Goal: Find specific page/section: Find specific page/section

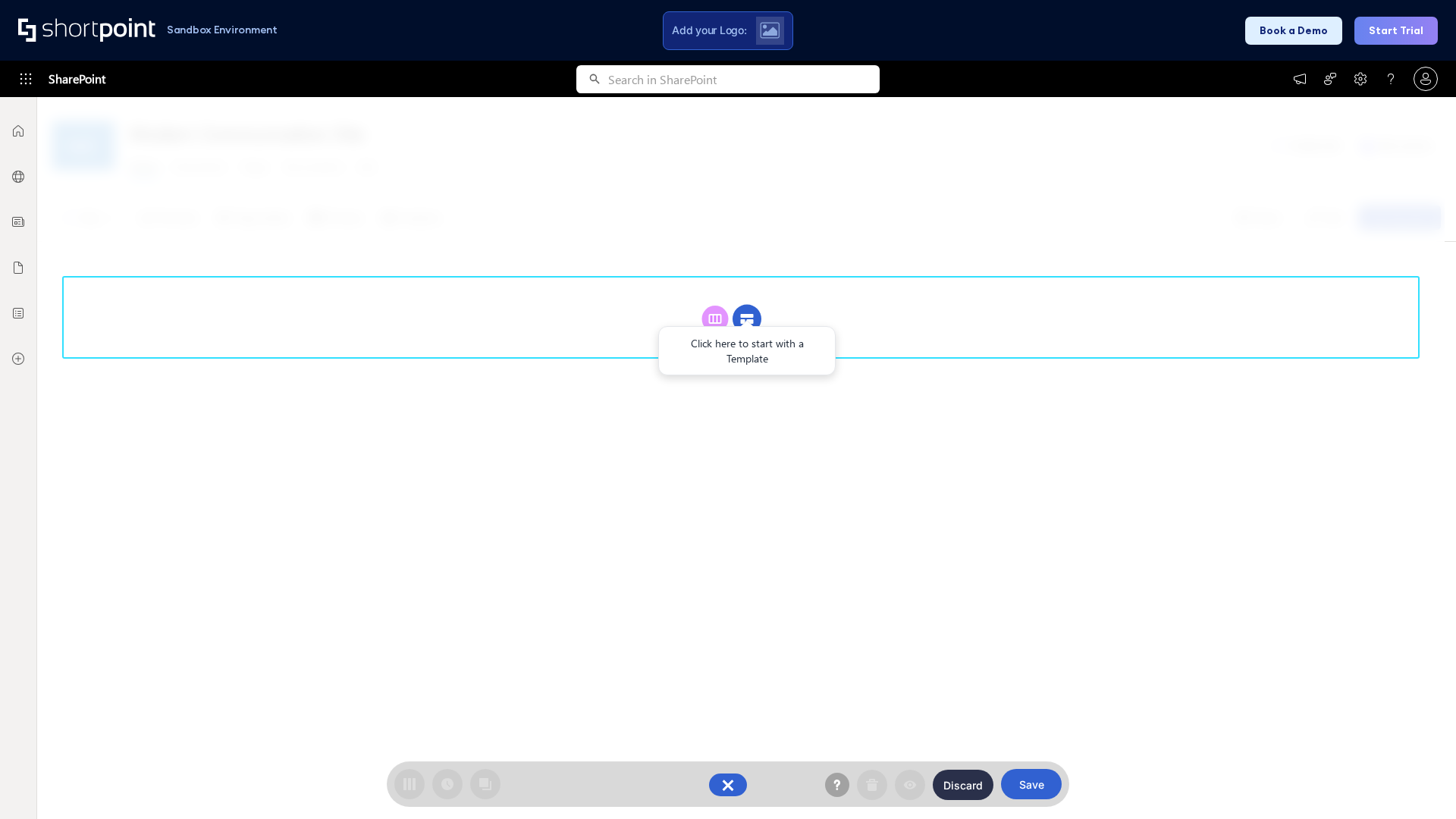
click at [747, 305] on circle at bounding box center [747, 319] width 29 height 29
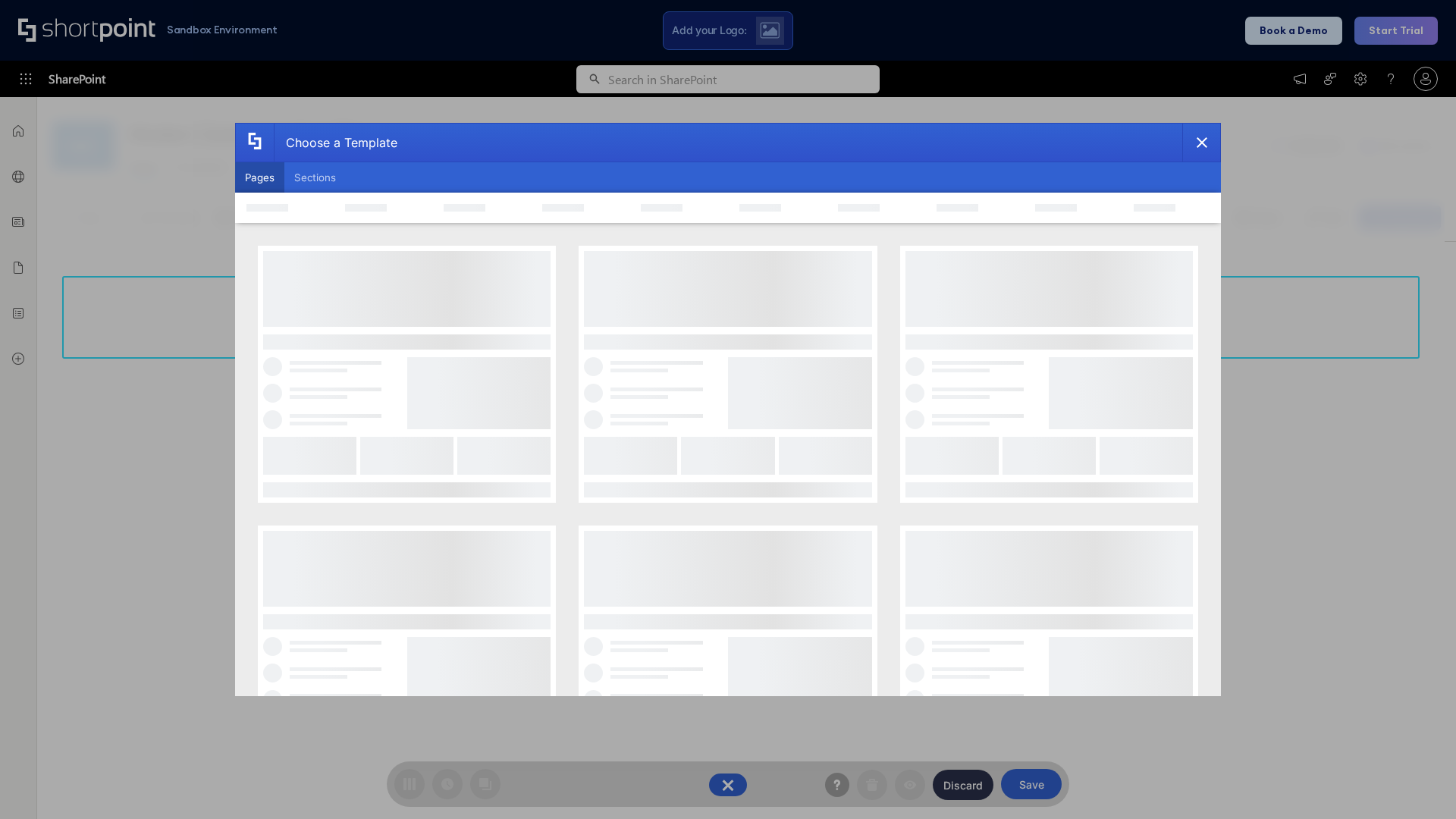
scroll to position [208, 0]
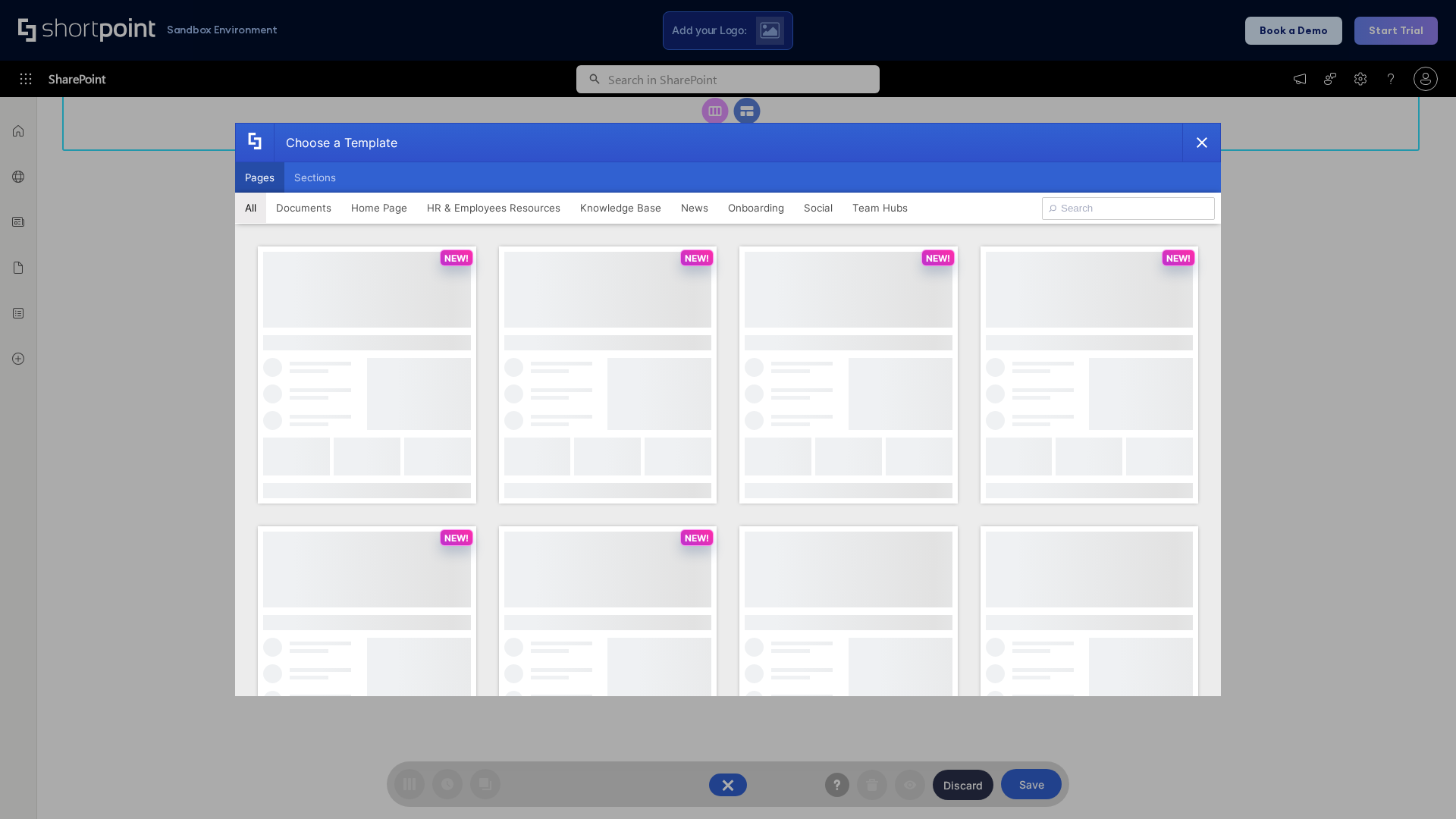
click at [259, 177] on button "Pages" at bounding box center [259, 177] width 50 height 30
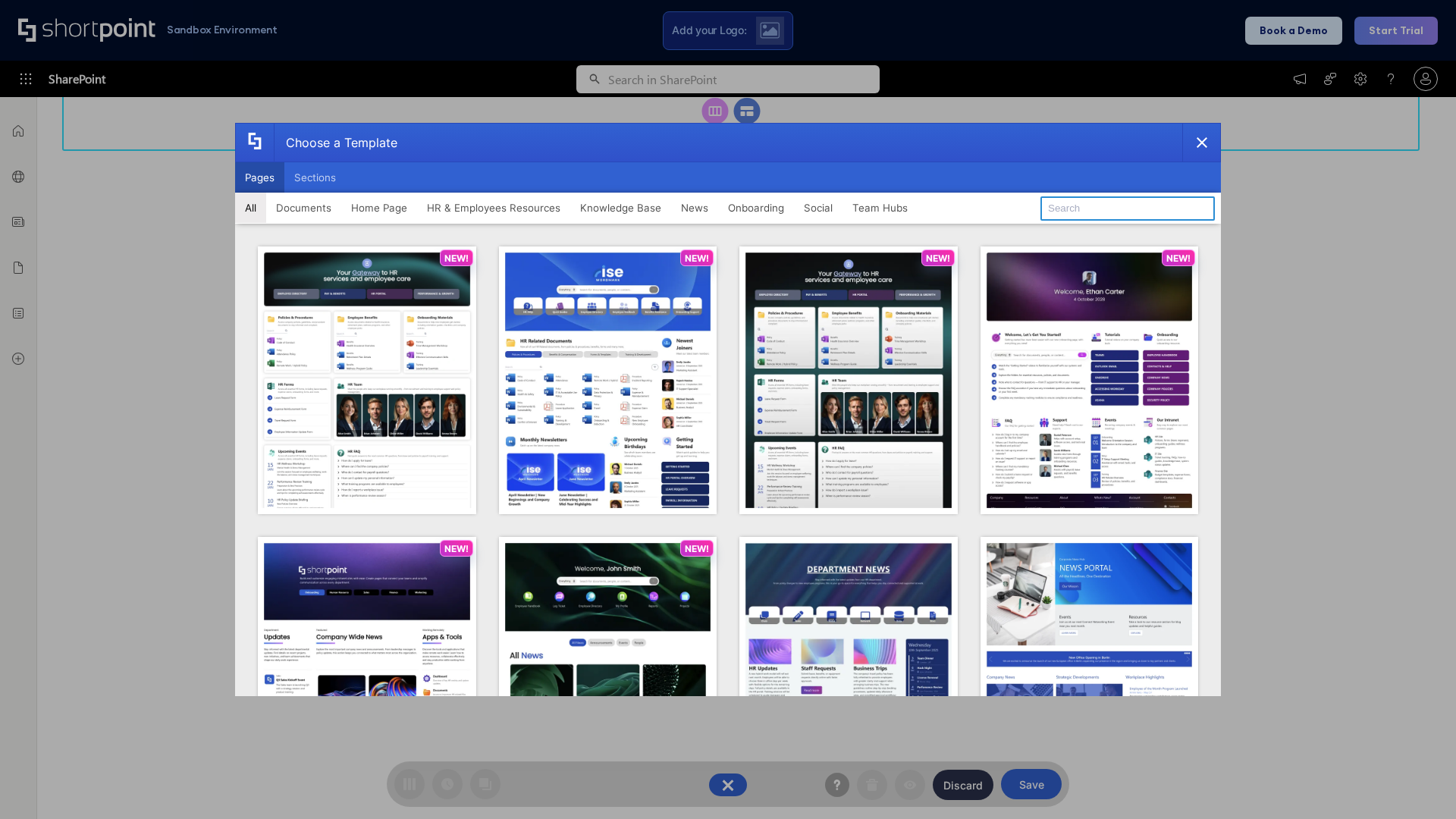
type input "Knowledge Portal 3"
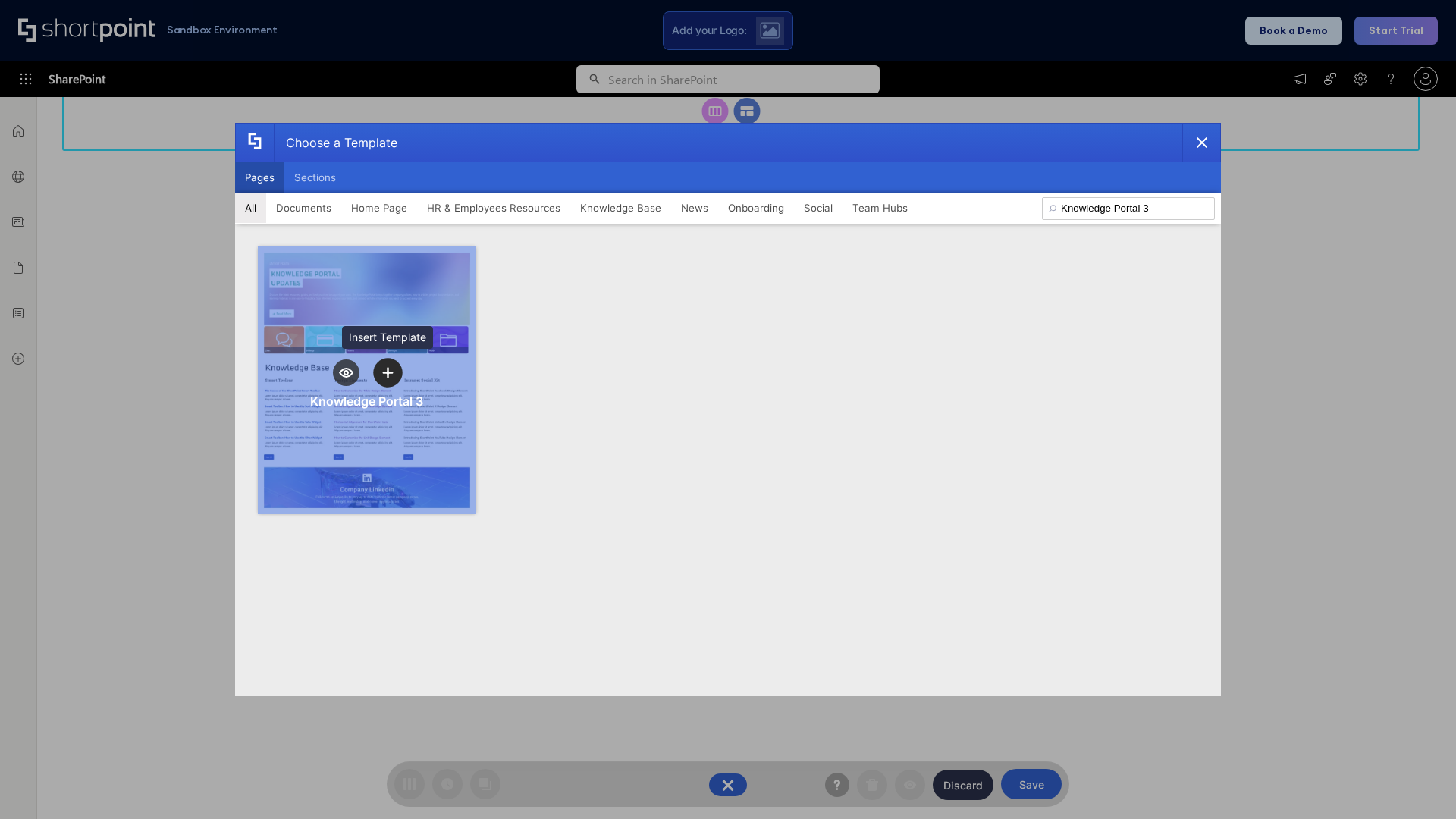
click at [388, 372] on icon "template selector" at bounding box center [388, 372] width 10 height 10
